Goal: Transaction & Acquisition: Subscribe to service/newsletter

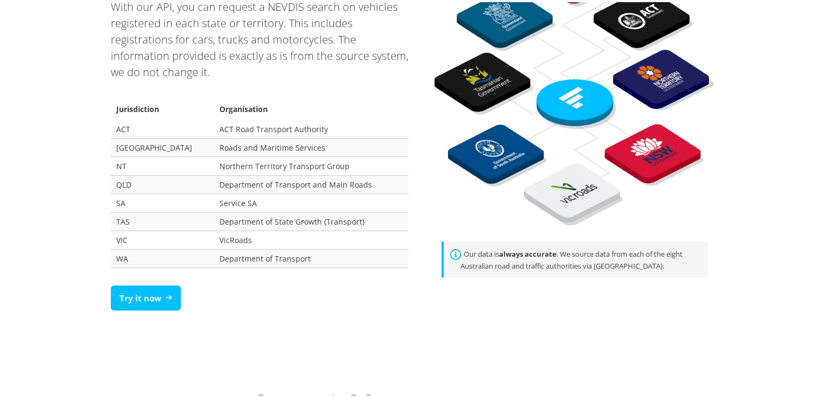
scroll to position [761, 0]
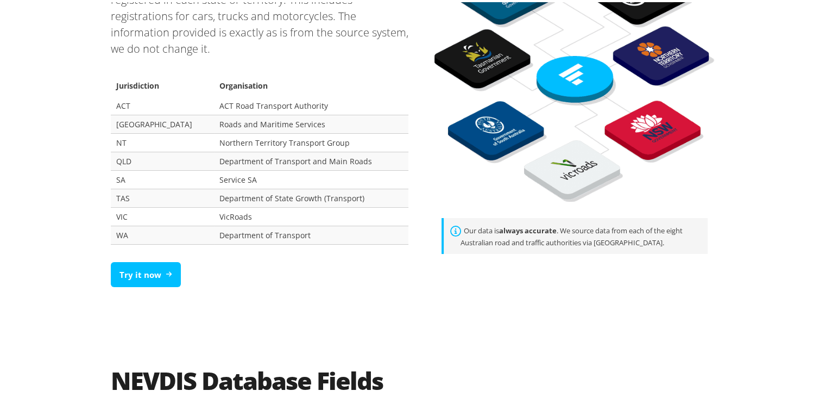
click at [105, 233] on section "Trusted data, directly from the Government With our API, you can request a NEVD…" at bounding box center [259, 94] width 315 height 400
click at [126, 231] on td "WA" at bounding box center [162, 232] width 103 height 18
click at [136, 264] on link "Try it now" at bounding box center [146, 273] width 70 height 26
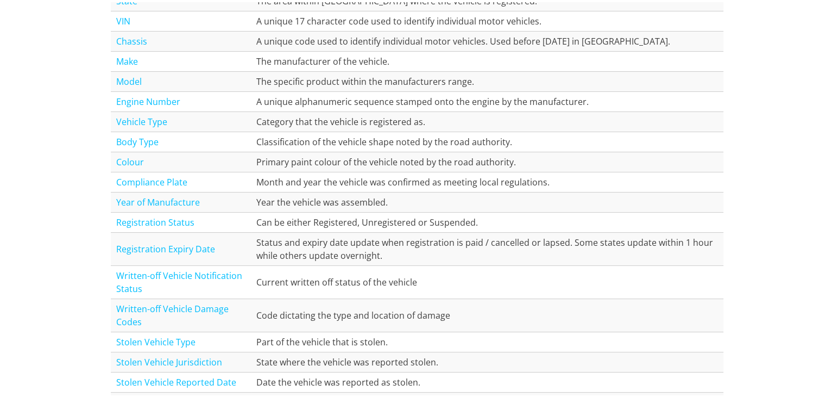
scroll to position [1467, 0]
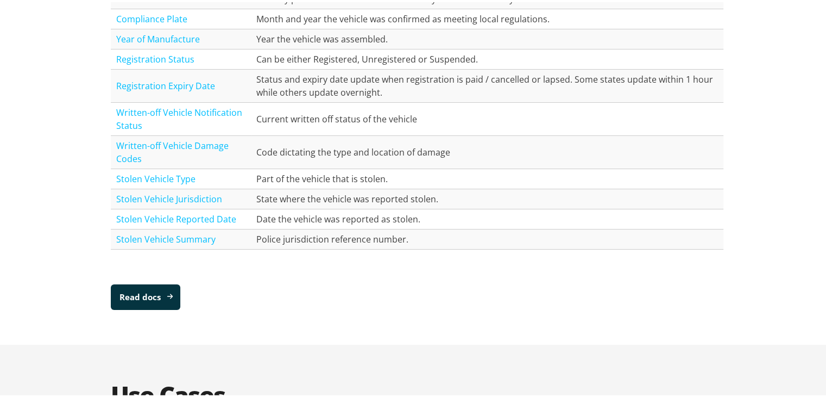
click at [158, 286] on link "Read docs" at bounding box center [146, 295] width 70 height 26
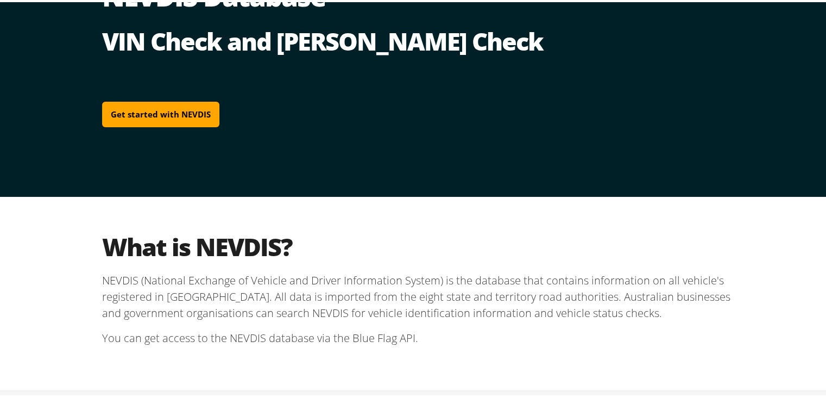
scroll to position [0, 0]
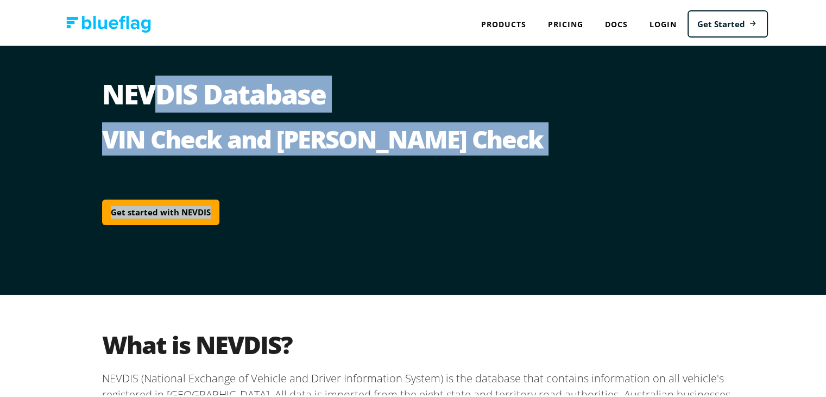
drag, startPoint x: 394, startPoint y: 150, endPoint x: 142, endPoint y: 112, distance: 255.0
click at [142, 112] on section "NEVDIS Database VIN Check and Rego Check Get started with NEVDIS" at bounding box center [417, 167] width 630 height 179
click at [185, 131] on h2 "VIN Check and Rego Check" at bounding box center [417, 137] width 630 height 30
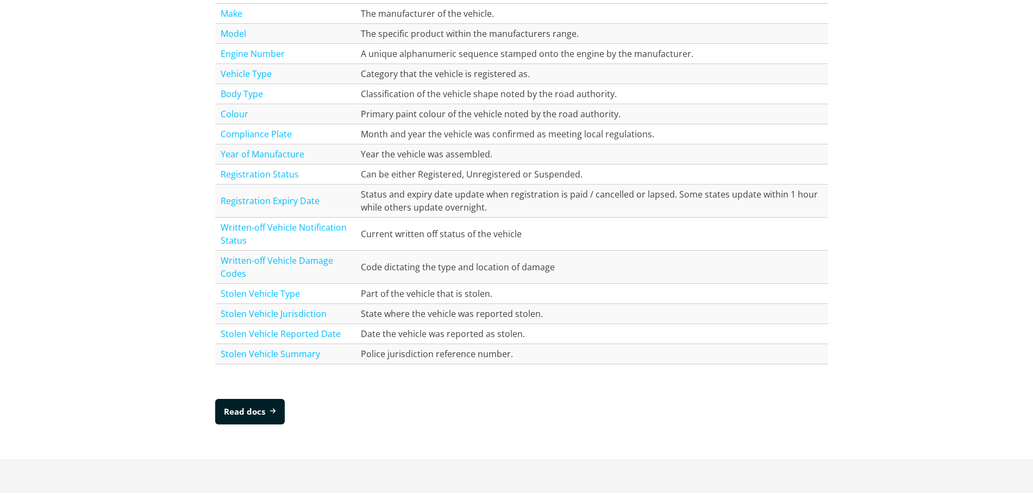
scroll to position [1172, 0]
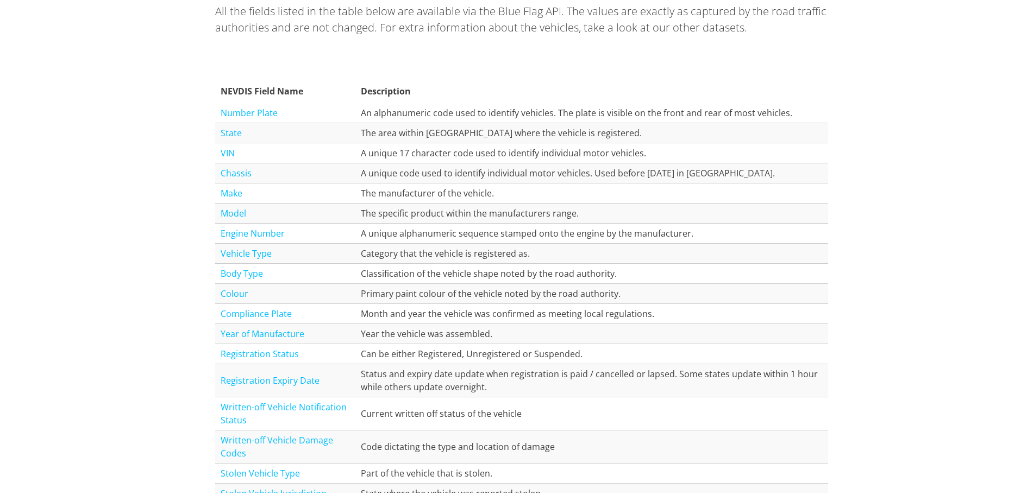
click at [221, 150] on link "VIN" at bounding box center [228, 151] width 14 height 12
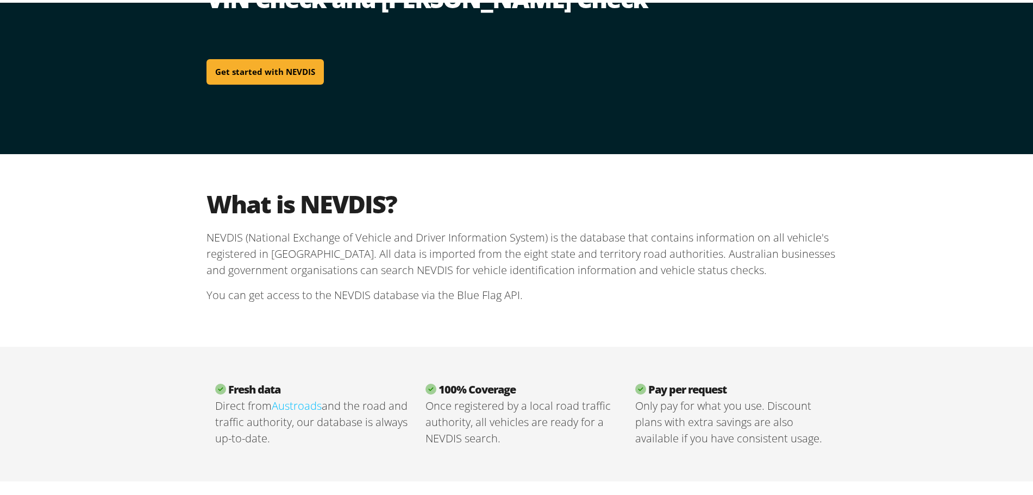
scroll to position [0, 0]
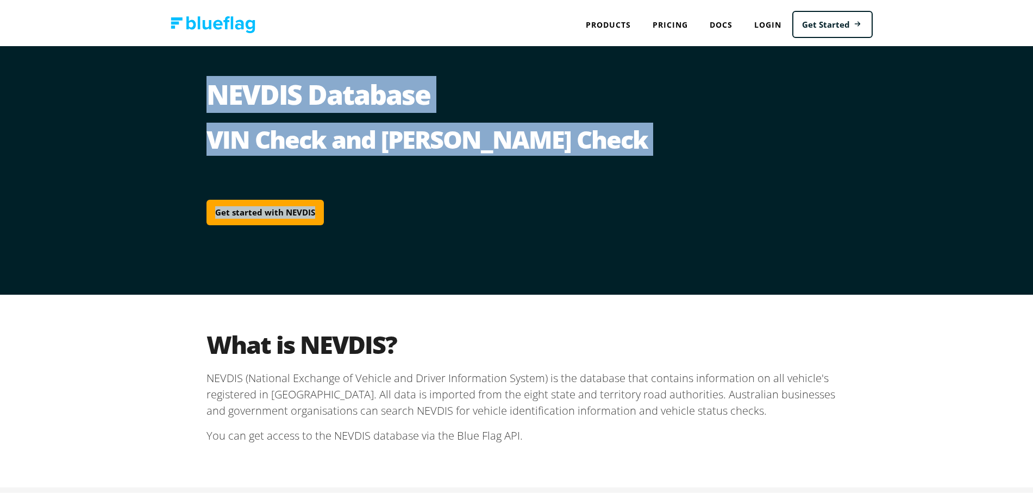
drag, startPoint x: 197, startPoint y: 95, endPoint x: 526, endPoint y: 152, distance: 334.7
click at [526, 152] on div "NEVDIS Database VIN Check and Rego Check Get started with NEVDIS" at bounding box center [522, 167] width 652 height 249
click at [479, 122] on h2 "VIN Check and Rego Check" at bounding box center [521, 137] width 630 height 30
click at [536, 146] on h2 "VIN Check and Rego Check" at bounding box center [521, 137] width 630 height 30
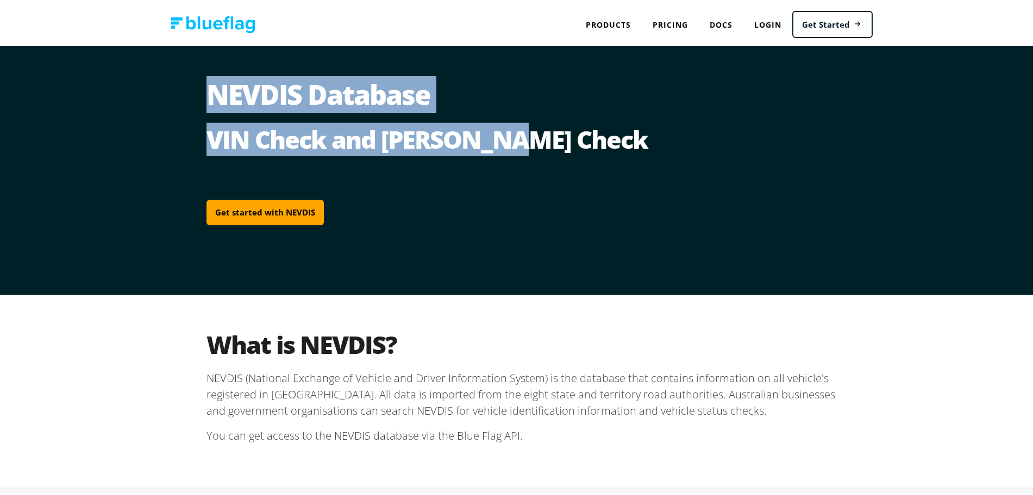
drag, startPoint x: 525, startPoint y: 138, endPoint x: 203, endPoint y: 95, distance: 324.6
click at [206, 95] on section "NEVDIS Database VIN Check and Rego Check Get started with NEVDIS" at bounding box center [521, 167] width 630 height 179
copy section "NEVDIS Database VIN Check and Rego Check"
click at [290, 102] on h1 "NEVDIS Database" at bounding box center [521, 99] width 630 height 43
drag, startPoint x: 201, startPoint y: 89, endPoint x: 510, endPoint y: 140, distance: 313.2
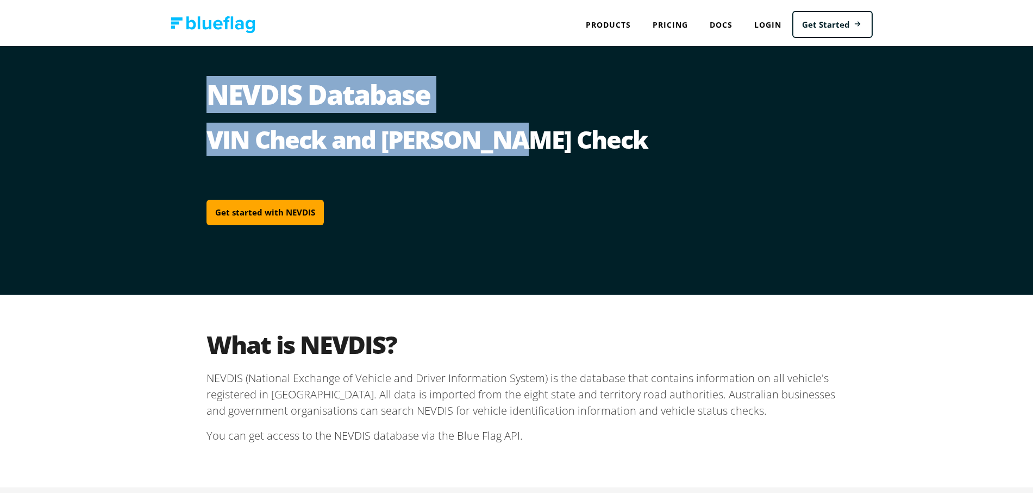
click at [510, 140] on section "NEVDIS Database VIN Check and Rego Check Get started with NEVDIS" at bounding box center [521, 167] width 630 height 179
copy section "NEVDIS Database VIN Check and Rego Check"
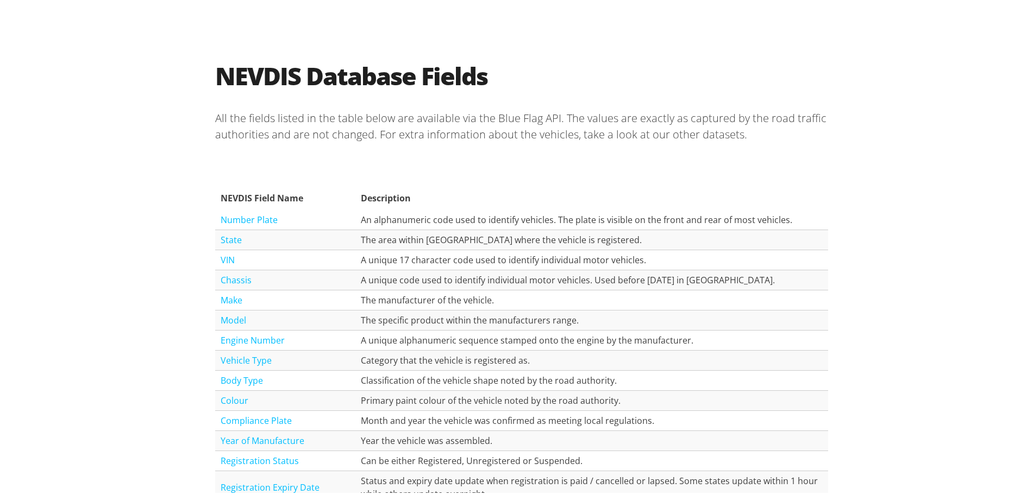
scroll to position [1087, 0]
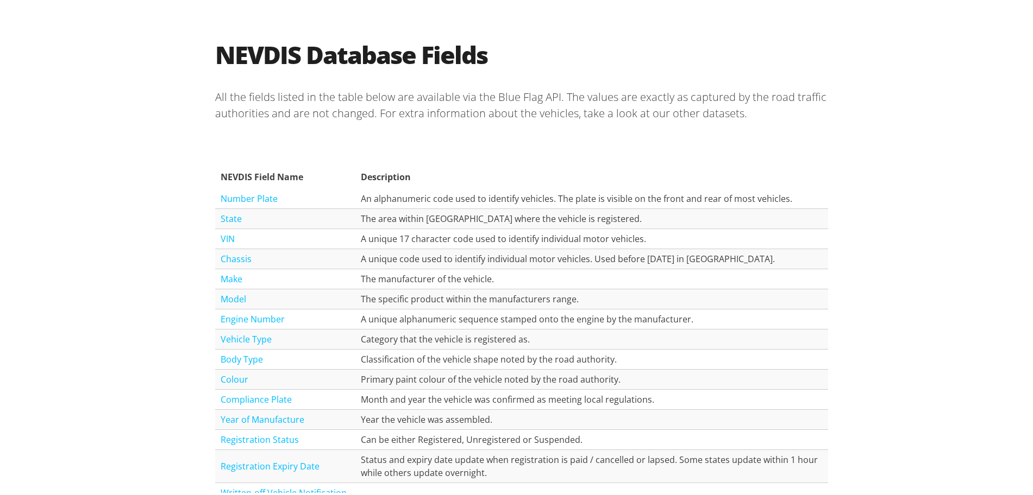
click at [223, 269] on td "Make" at bounding box center [285, 277] width 140 height 20
click at [227, 279] on link "Make" at bounding box center [232, 277] width 22 height 12
click at [222, 238] on link "VIN" at bounding box center [228, 236] width 14 height 12
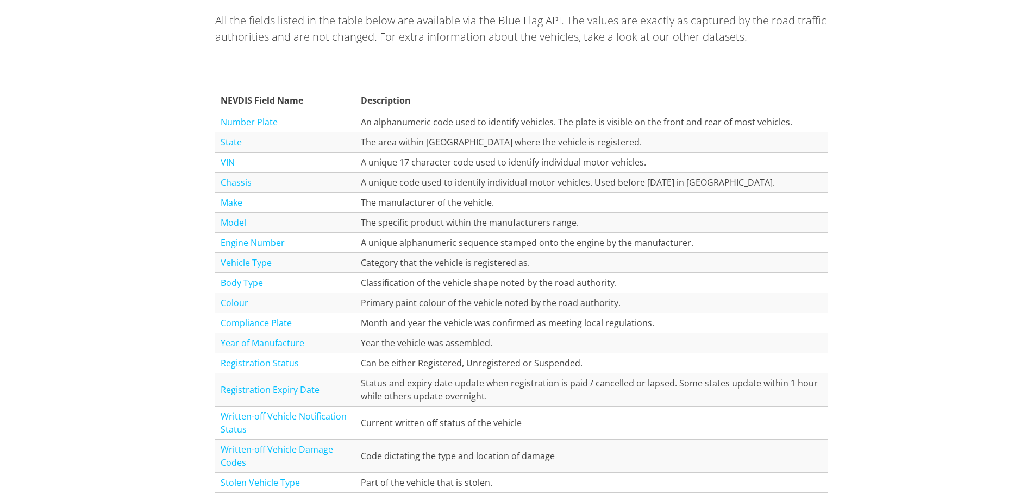
scroll to position [1155, 0]
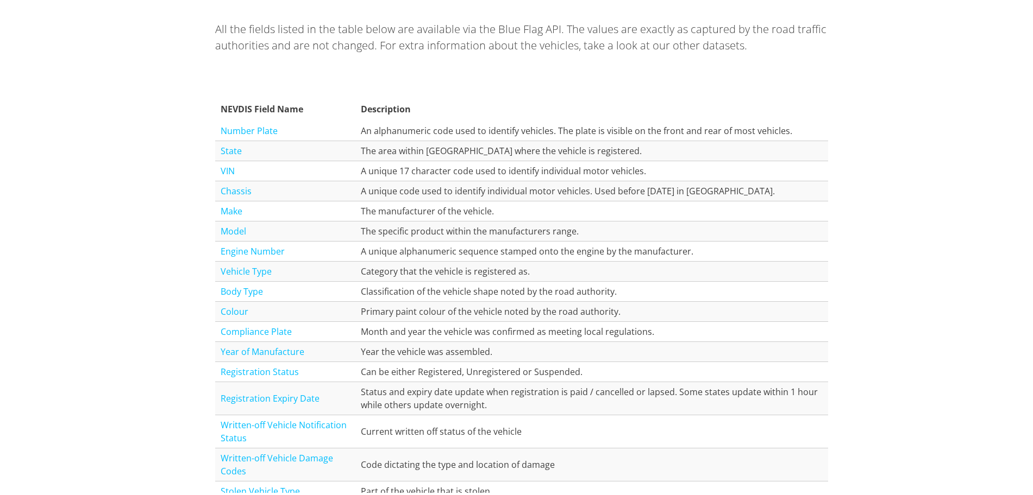
click at [297, 396] on link "Registration Expiry Date" at bounding box center [270, 396] width 99 height 12
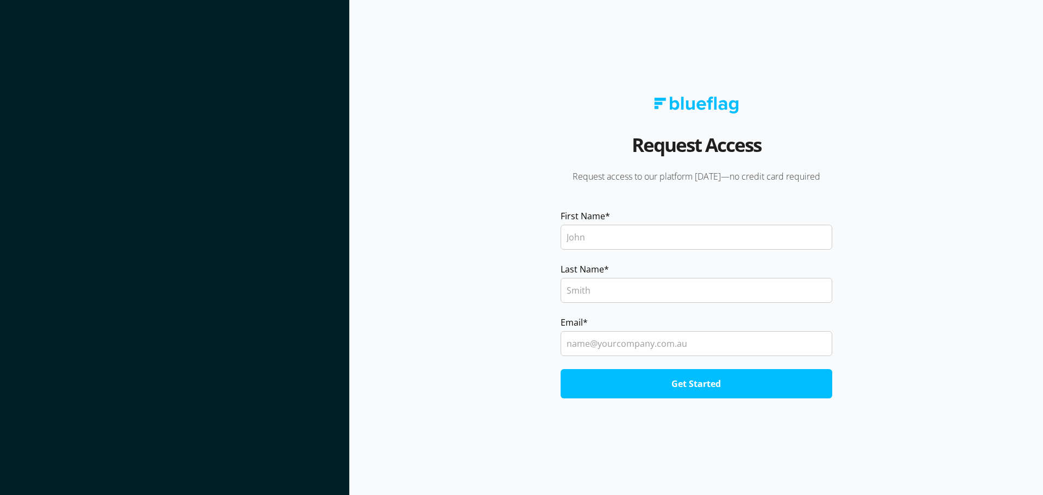
click at [631, 243] on input "First Name *" at bounding box center [697, 237] width 272 height 25
type input "[PERSON_NAME]'s"
type input "Photo"
click at [608, 335] on input "Email *" at bounding box center [697, 343] width 272 height 25
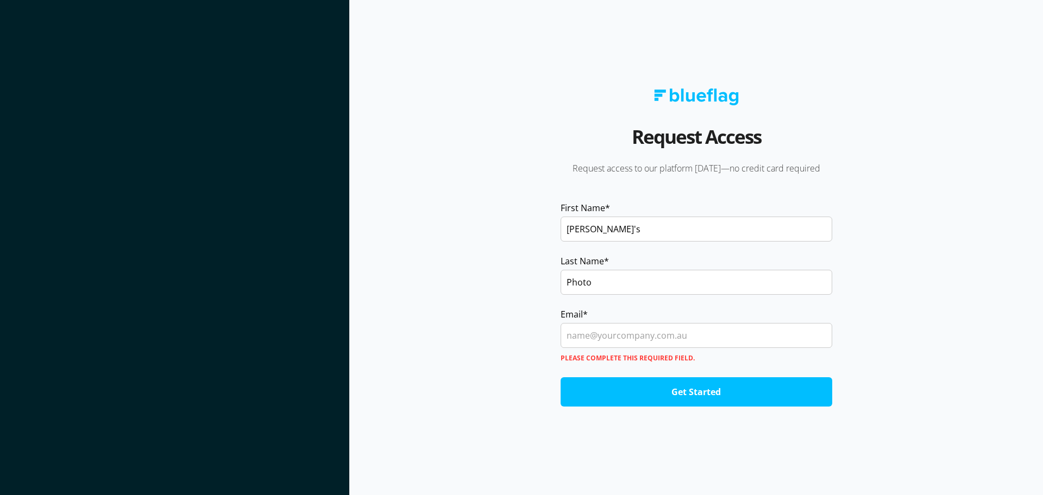
drag, startPoint x: 606, startPoint y: 303, endPoint x: 545, endPoint y: 297, distance: 60.6
click at [545, 297] on form "First Name * Arman's Last Name * Photo Email * Please complete this required fi…" at bounding box center [696, 304] width 347 height 205
click at [566, 296] on div "Photo" at bounding box center [697, 282] width 272 height 29
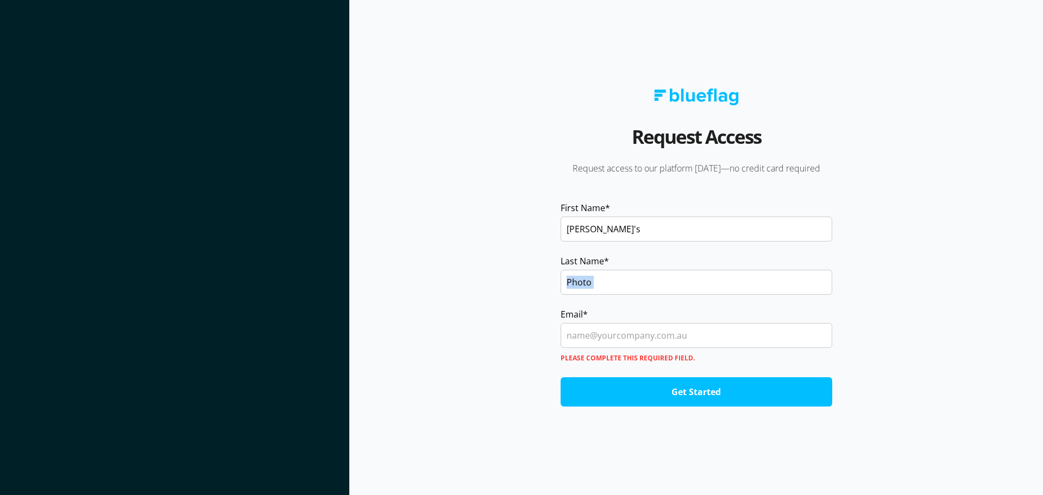
click at [610, 286] on input "Photo" at bounding box center [697, 282] width 272 height 25
type input "Hossen"
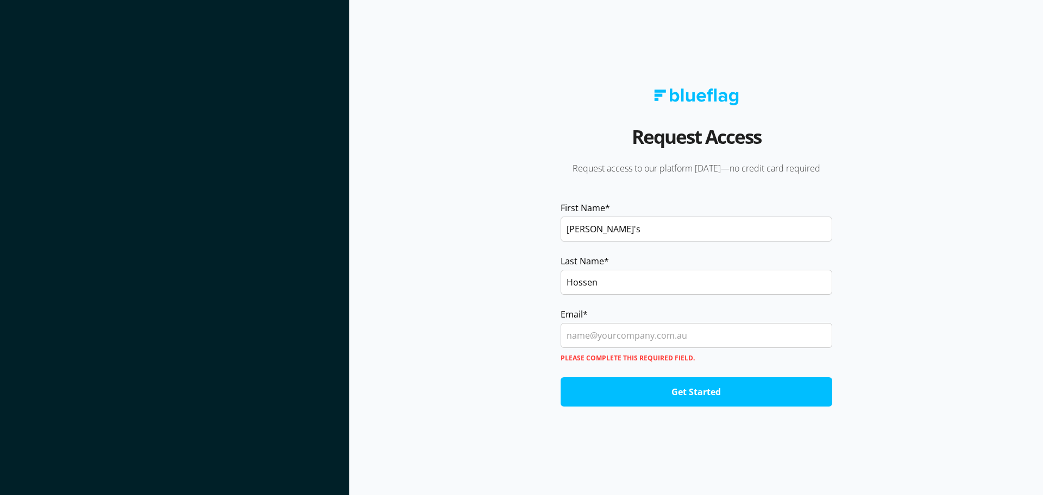
click at [614, 231] on input "Arman's" at bounding box center [697, 229] width 272 height 25
type input "Arman"
click at [561, 378] on input "Get Started" at bounding box center [697, 392] width 272 height 29
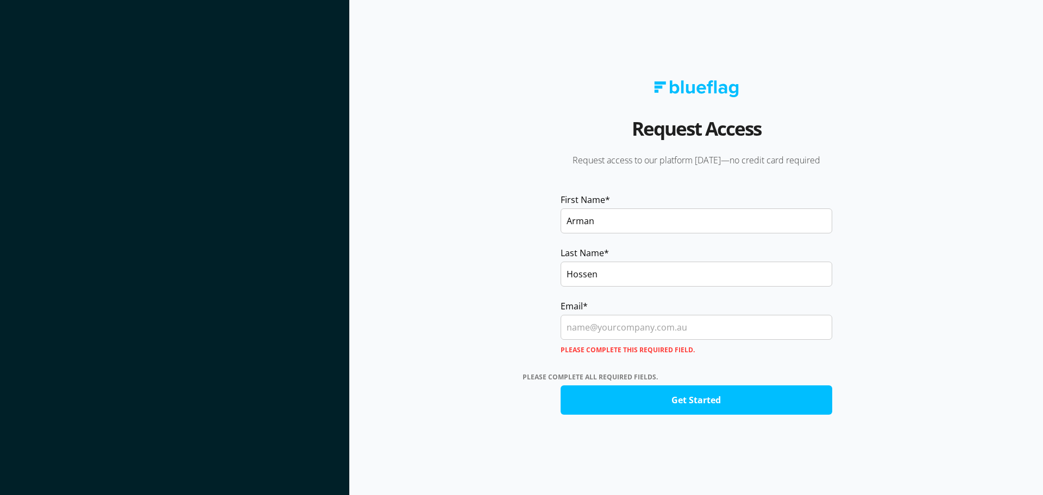
click at [596, 334] on input "Email *" at bounding box center [697, 327] width 272 height 25
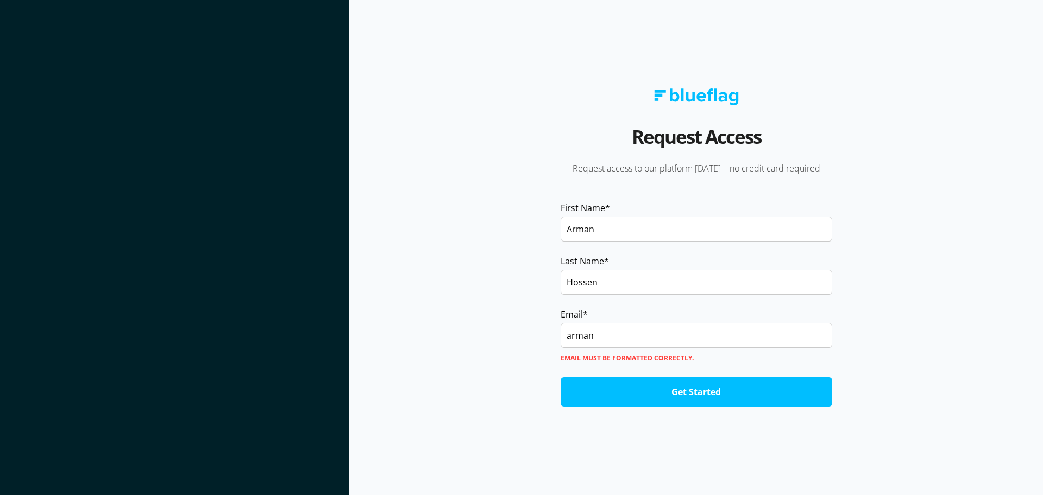
type input "arman"
drag, startPoint x: 752, startPoint y: 106, endPoint x: 688, endPoint y: 101, distance: 64.3
click at [688, 101] on div "Request Access Request access to our platform [DATE]—no credit card required Fi…" at bounding box center [696, 248] width 347 height 318
click at [746, 115] on div "Request Access Request access to our platform [DATE]—no credit card required Fi…" at bounding box center [696, 248] width 347 height 318
drag, startPoint x: 758, startPoint y: 108, endPoint x: 718, endPoint y: 98, distance: 41.4
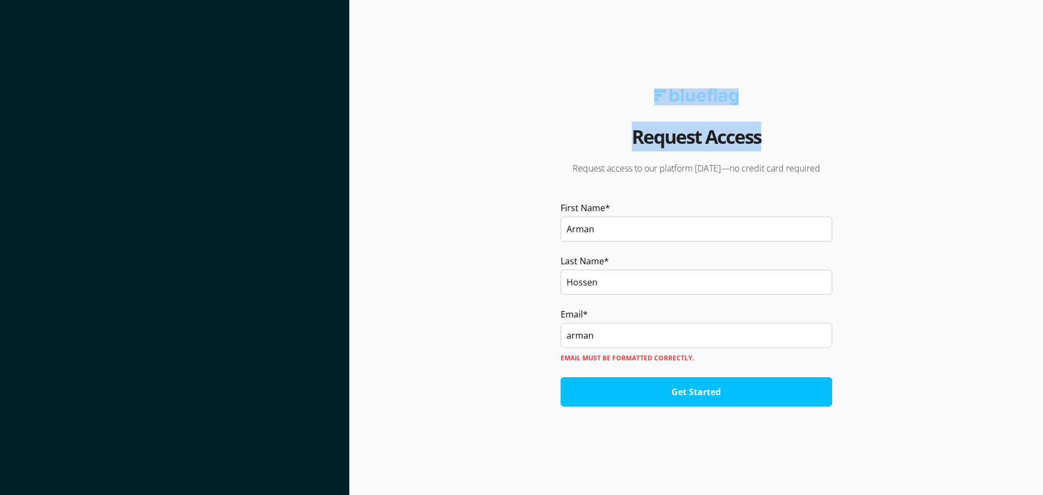
click at [718, 98] on div "Request Access Request access to our platform [DATE]—no credit card required Fi…" at bounding box center [696, 248] width 347 height 318
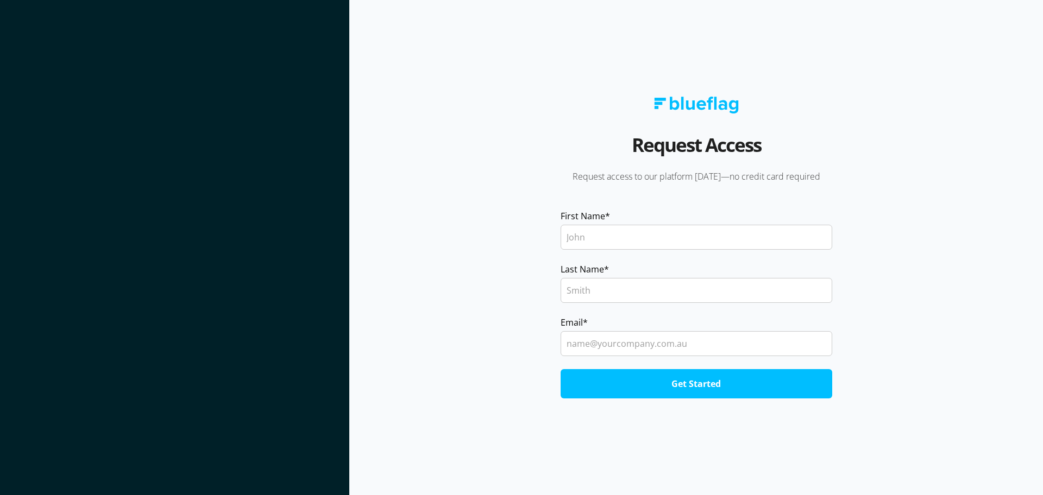
click at [686, 105] on img at bounding box center [696, 105] width 85 height 17
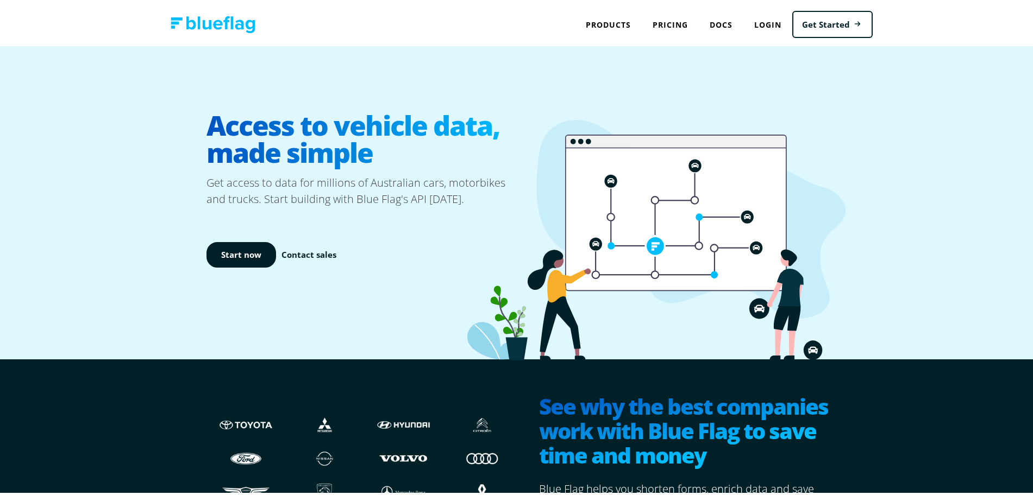
drag, startPoint x: 335, startPoint y: 34, endPoint x: 180, endPoint y: 23, distance: 155.7
click at [180, 23] on nav "Products API NEVDIS Plate to VIN vin, chassis, registration plate, registration…" at bounding box center [521, 21] width 743 height 43
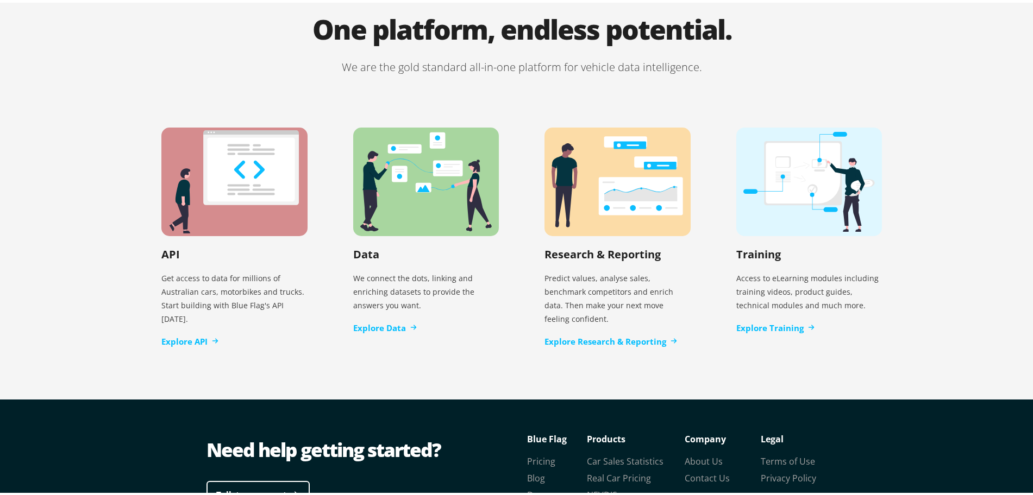
scroll to position [2222, 0]
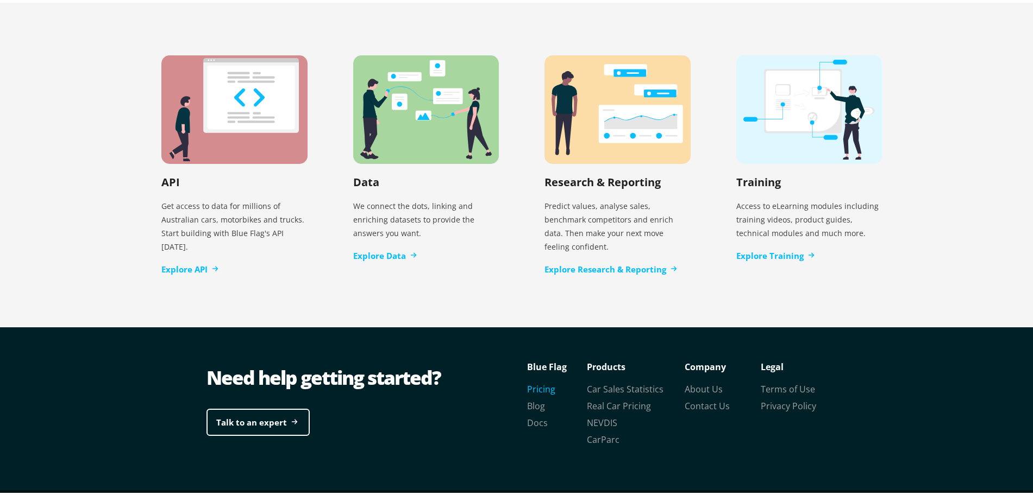
click at [539, 381] on link "Pricing" at bounding box center [541, 387] width 28 height 12
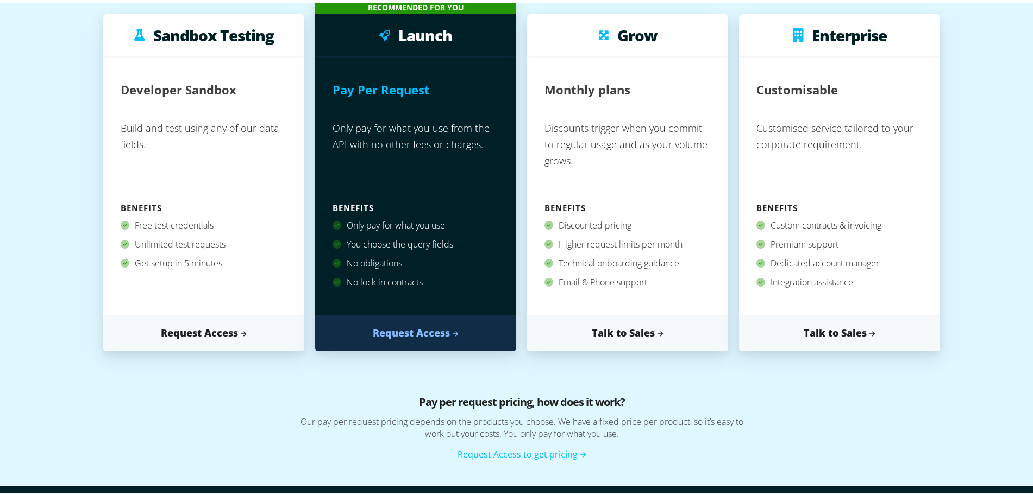
scroll to position [272, 0]
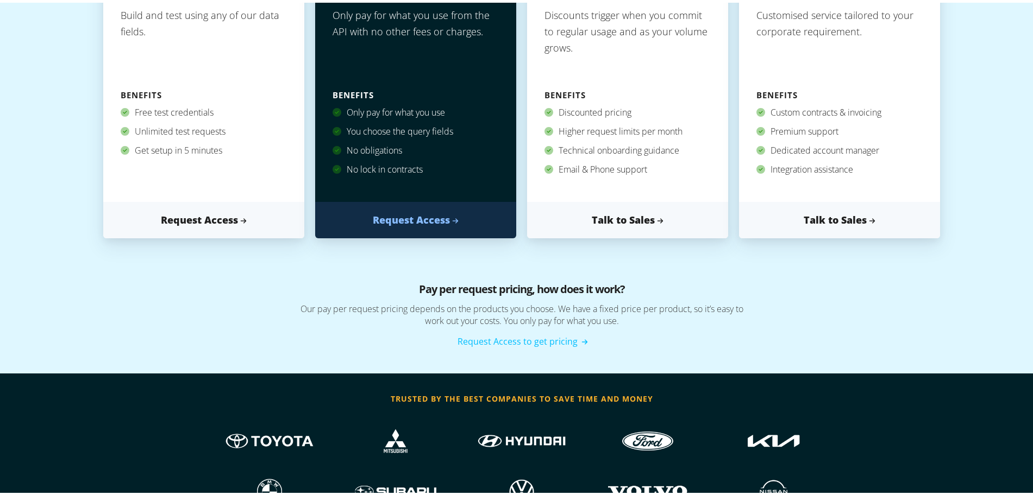
click at [567, 337] on link "Request Access to get pricing" at bounding box center [521, 339] width 129 height 12
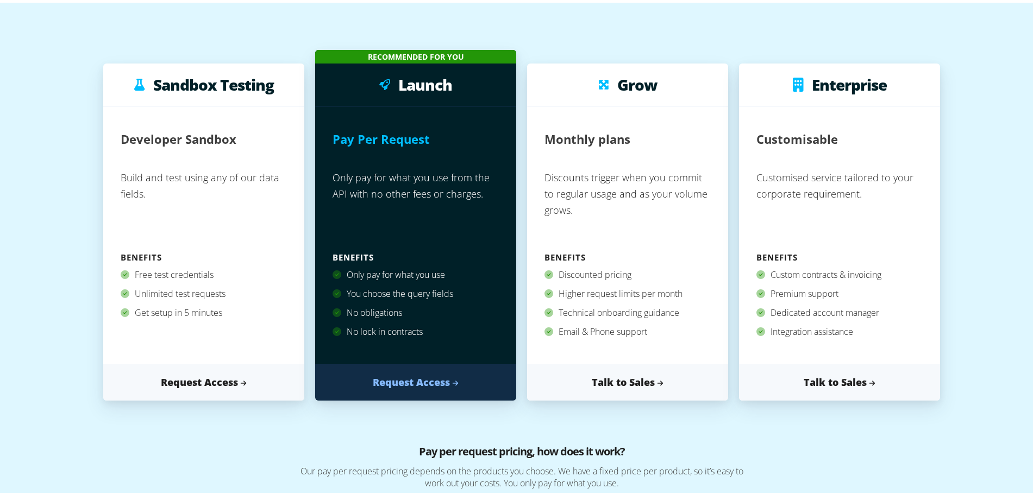
scroll to position [0, 0]
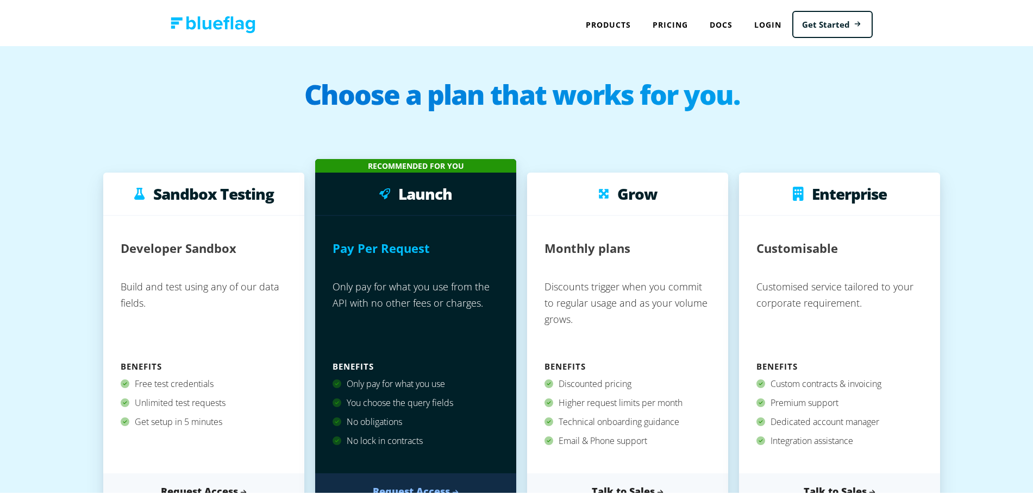
click at [148, 115] on h1 "Choose a plan that works for you." at bounding box center [521, 99] width 1021 height 43
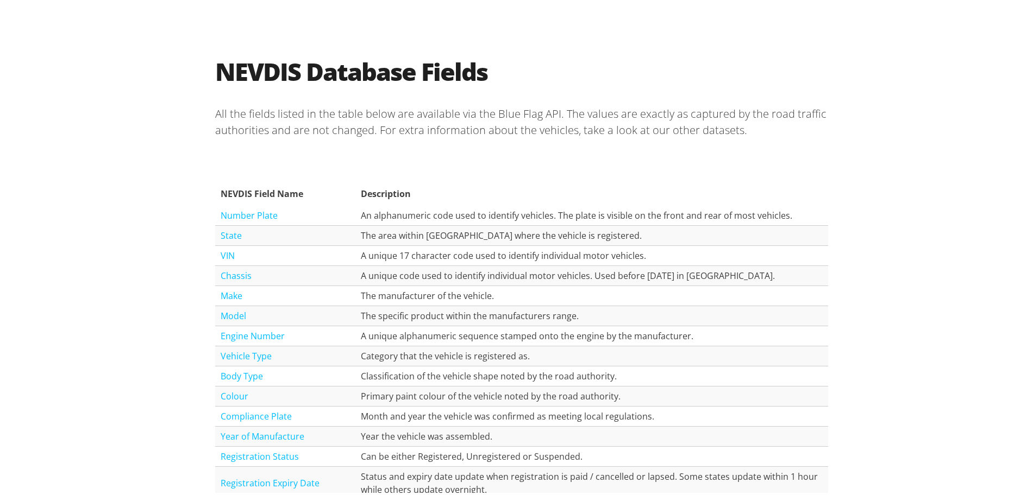
scroll to position [1019, 0]
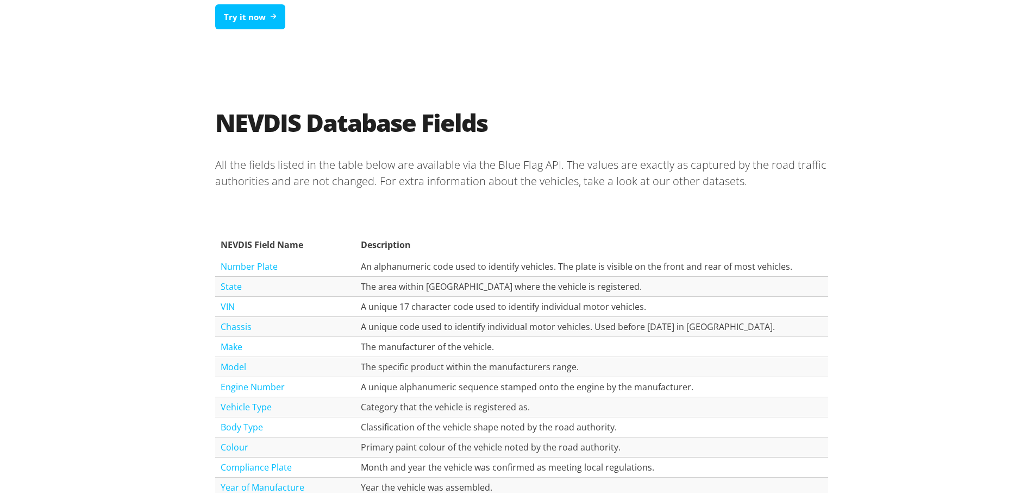
click at [255, 263] on link "Number Plate" at bounding box center [249, 264] width 57 height 12
